Goal: Task Accomplishment & Management: Manage account settings

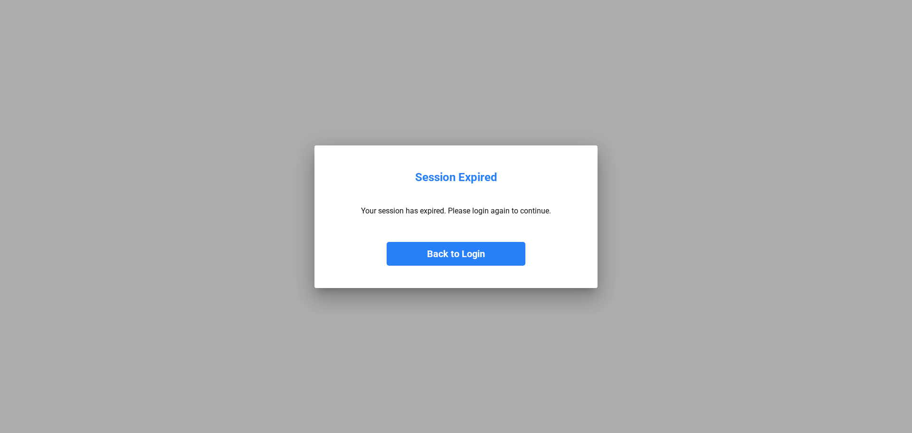
click at [486, 251] on button "Back to Login" at bounding box center [456, 254] width 139 height 24
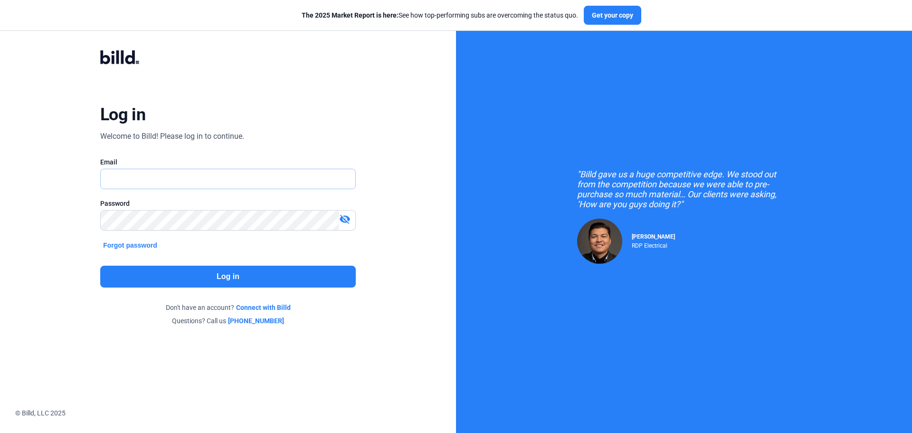
type input "[EMAIL_ADDRESS][DOMAIN_NAME]"
click at [191, 279] on button "Log in" at bounding box center [228, 277] width 256 height 22
